Goal: Information Seeking & Learning: Check status

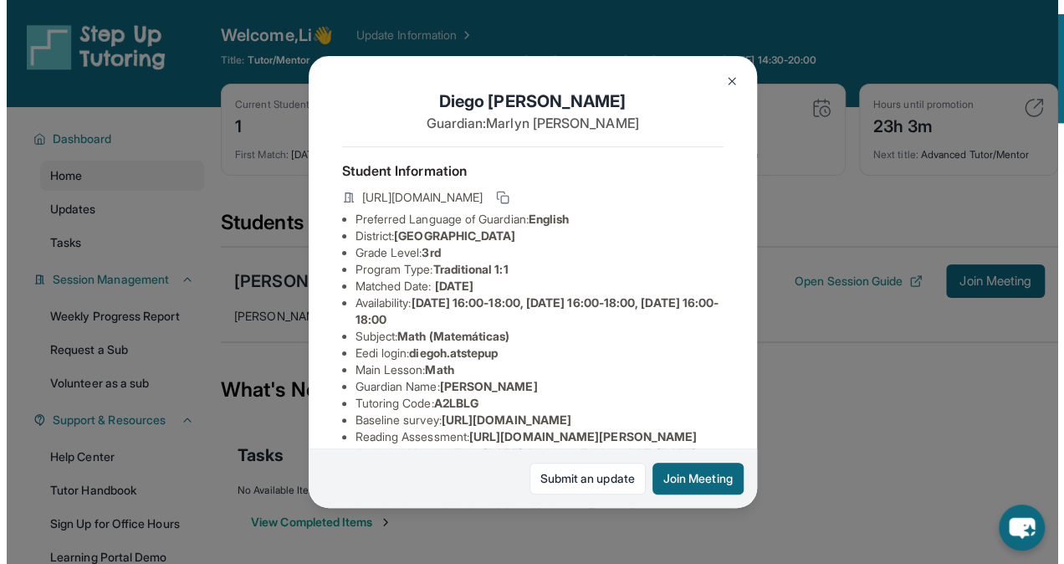
scroll to position [211, 0]
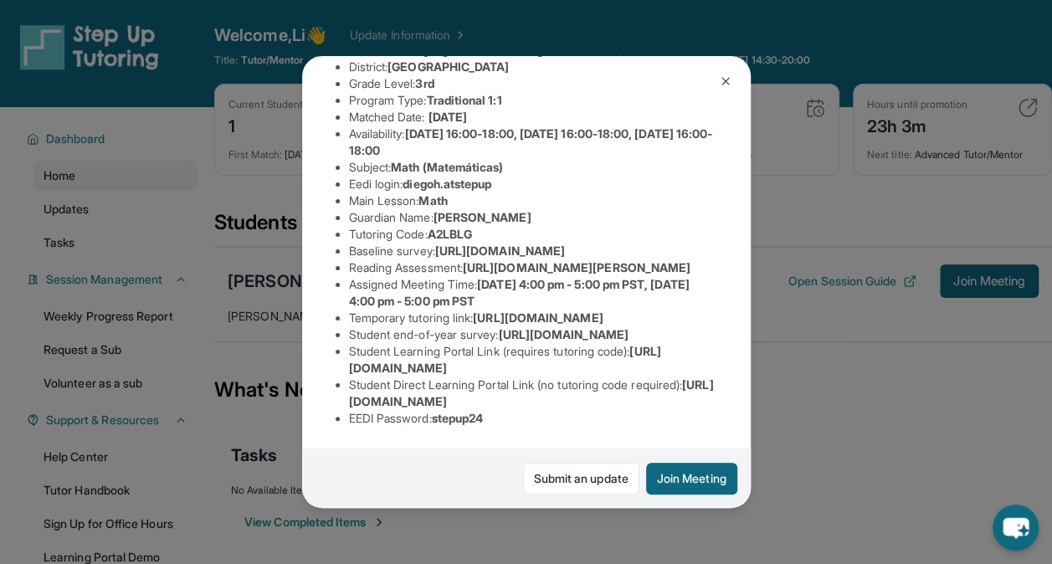
click at [727, 80] on img at bounding box center [725, 80] width 13 height 13
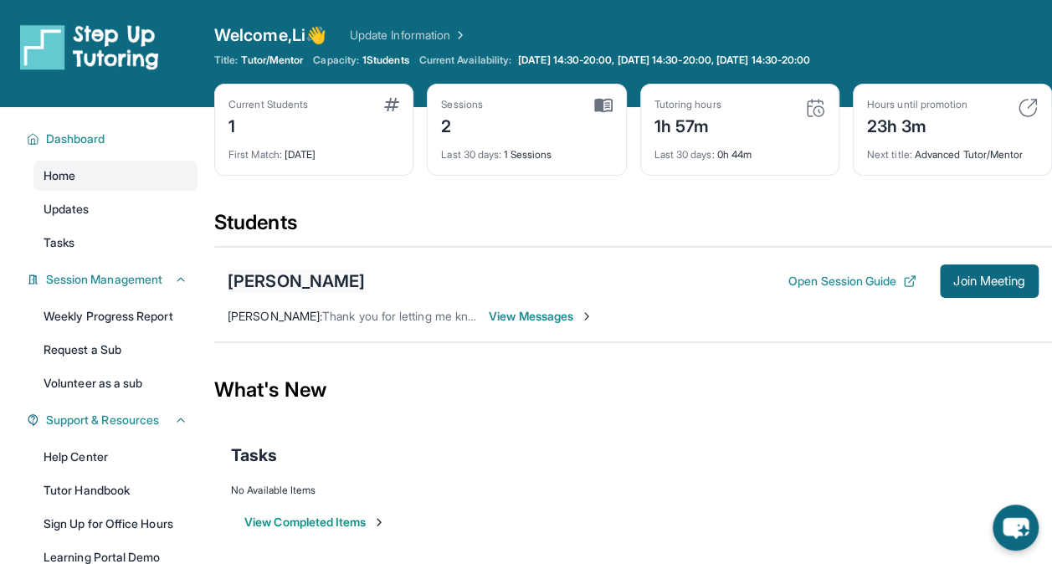
click at [341, 280] on div "[PERSON_NAME]" at bounding box center [296, 280] width 137 height 23
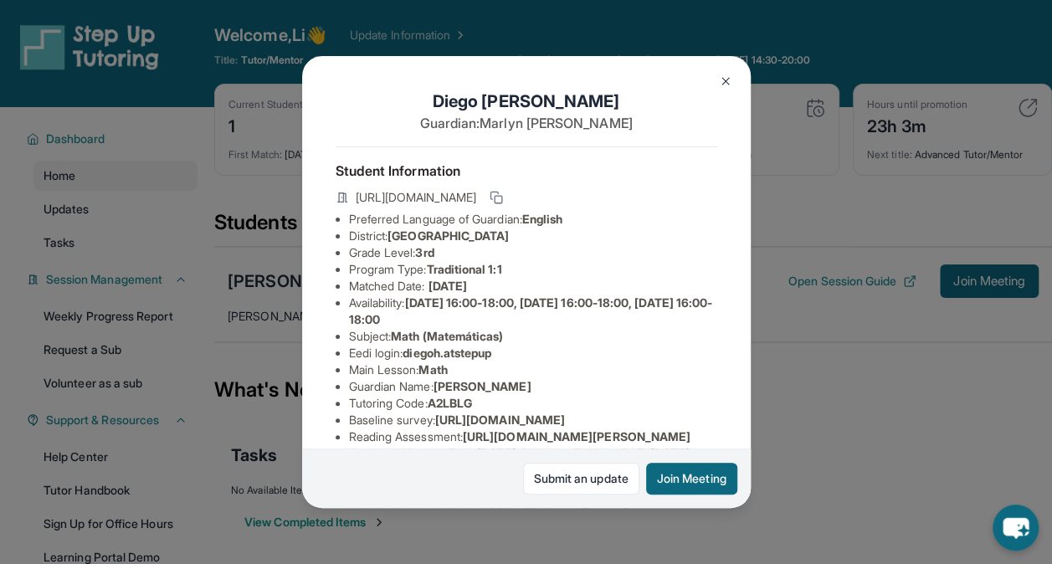
click at [857, 351] on div "[PERSON_NAME] Guardian: [PERSON_NAME] Student Information [URL][DOMAIN_NAME] Pr…" at bounding box center [526, 282] width 1052 height 564
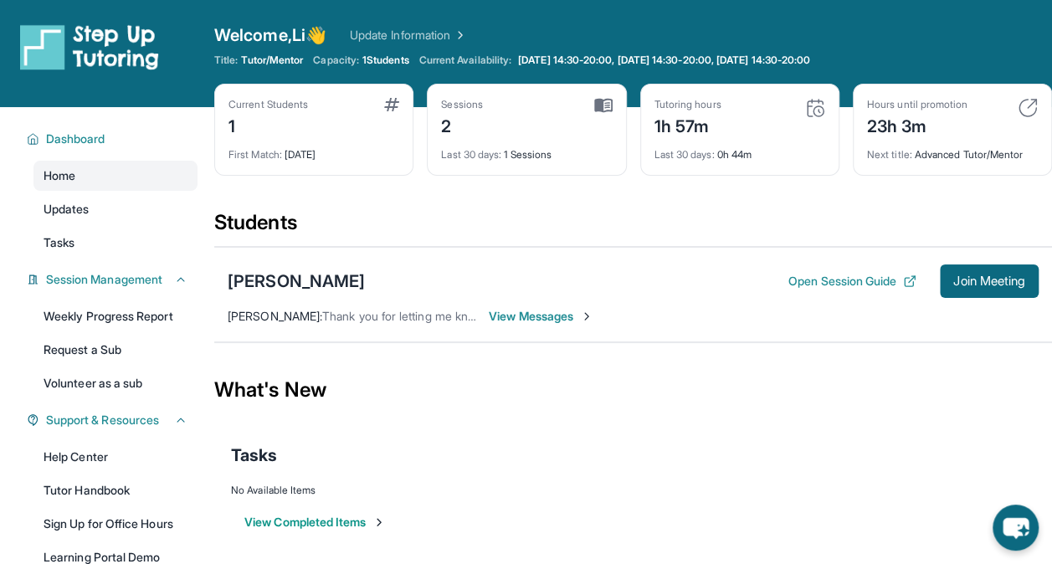
click at [554, 316] on font "View Messages" at bounding box center [531, 316] width 84 height 17
click at [120, 313] on link "Weekly Progress Report" at bounding box center [115, 316] width 164 height 30
click at [865, 276] on button "Open Session Guide" at bounding box center [852, 281] width 128 height 17
